Goal: Navigation & Orientation: Find specific page/section

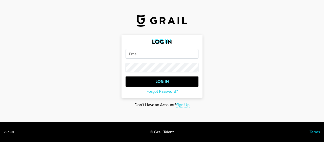
click at [168, 54] on input "email" at bounding box center [162, 54] width 73 height 10
type input "[PERSON_NAME][EMAIL_ADDRESS][PERSON_NAME][DOMAIN_NAME]"
click at [126, 76] on input "Log In" at bounding box center [162, 81] width 73 height 10
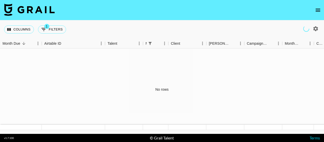
click at [32, 14] on img at bounding box center [29, 10] width 51 height 12
click at [31, 9] on img at bounding box center [29, 10] width 51 height 12
click at [49, 6] on img at bounding box center [29, 10] width 51 height 12
click at [319, 10] on icon "open drawer" at bounding box center [318, 10] width 6 height 6
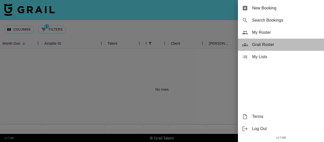
click at [266, 46] on span "Grail Roster" at bounding box center [286, 45] width 68 height 6
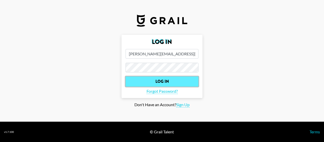
click at [178, 83] on input "Log In" at bounding box center [162, 81] width 73 height 10
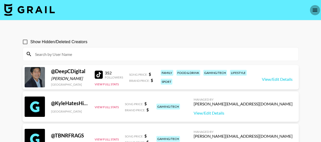
click at [318, 9] on button "open drawer" at bounding box center [314, 10] width 10 height 10
